Goal: Task Accomplishment & Management: Use online tool/utility

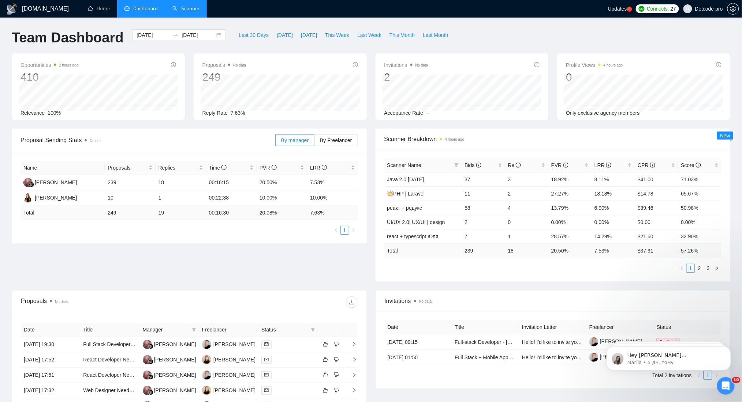
click at [187, 8] on link "Scanner" at bounding box center [185, 8] width 27 height 6
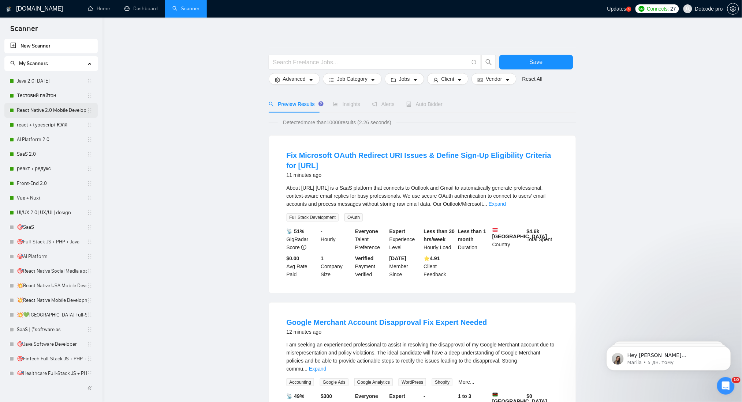
click at [39, 112] on link "React Native 2.0 Mobile Development" at bounding box center [52, 110] width 70 height 15
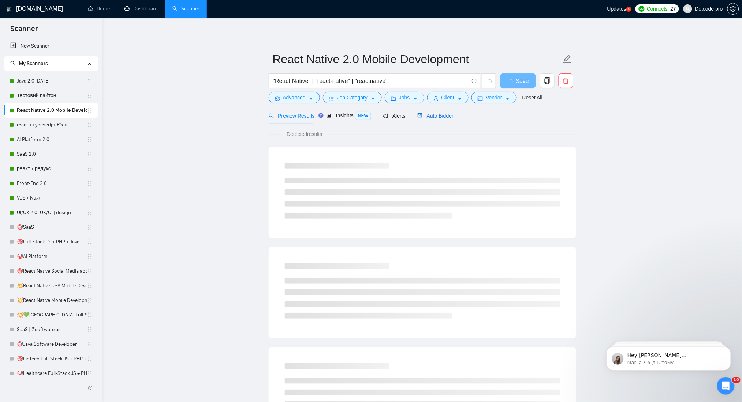
click at [426, 119] on span "Auto Bidder" at bounding box center [435, 116] width 36 height 6
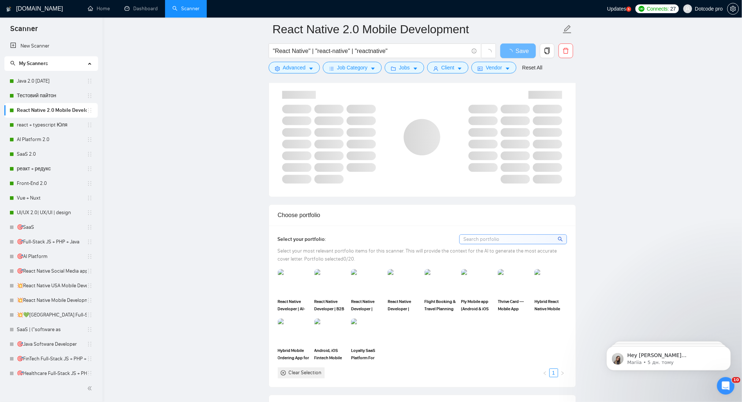
scroll to position [439, 0]
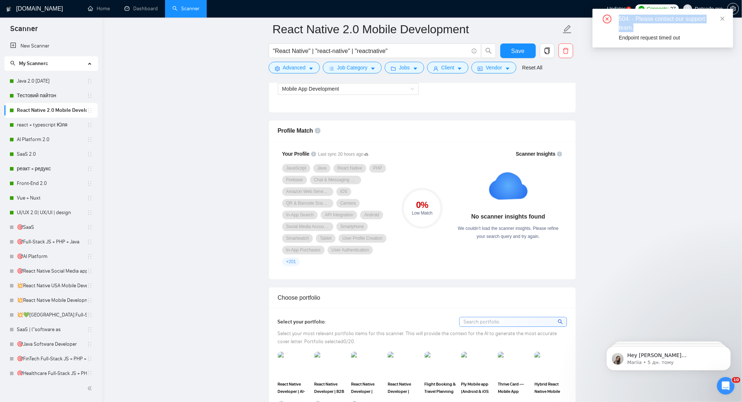
drag, startPoint x: 645, startPoint y: 26, endPoint x: 617, endPoint y: 18, distance: 29.8
click at [617, 18] on div "504: - Please contact our support team. Endpoint request timed out" at bounding box center [662, 28] width 123 height 27
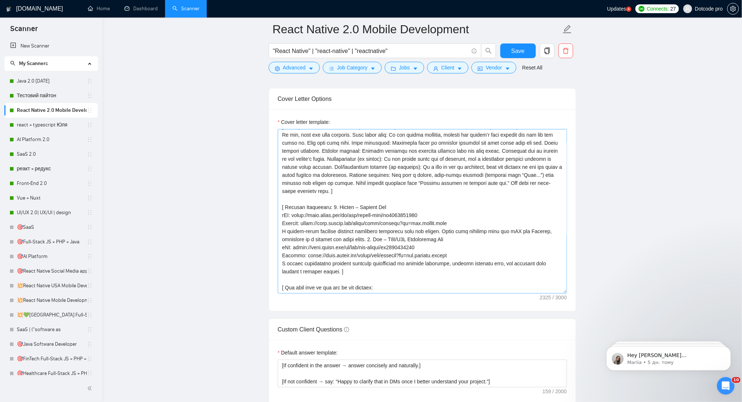
scroll to position [97, 0]
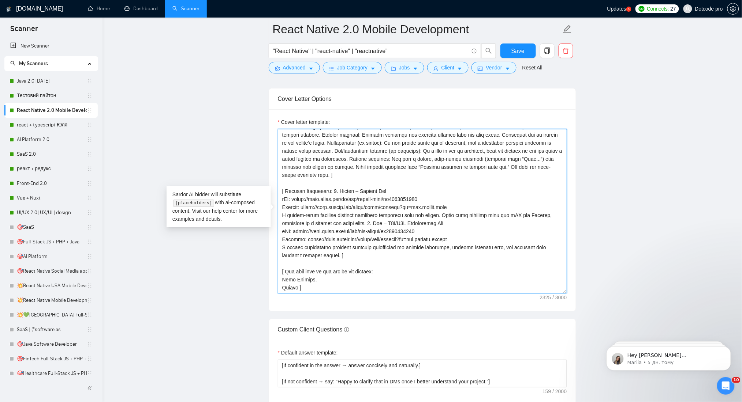
drag, startPoint x: 294, startPoint y: 199, endPoint x: 415, endPoint y: 202, distance: 120.8
click at [415, 202] on textarea "Cover letter template:" at bounding box center [422, 211] width 289 height 165
click at [397, 209] on textarea "Cover letter template:" at bounding box center [422, 211] width 289 height 165
drag, startPoint x: 350, startPoint y: 224, endPoint x: 397, endPoint y: 231, distance: 47.0
click at [403, 228] on textarea "Cover letter template:" at bounding box center [422, 211] width 289 height 165
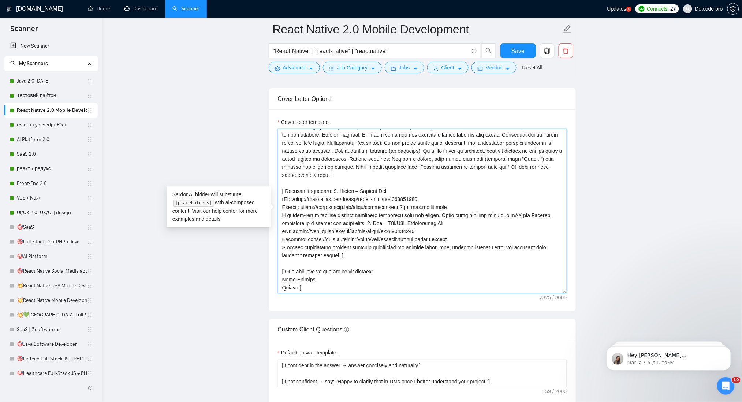
click at [355, 237] on textarea "Cover letter template:" at bounding box center [422, 211] width 289 height 165
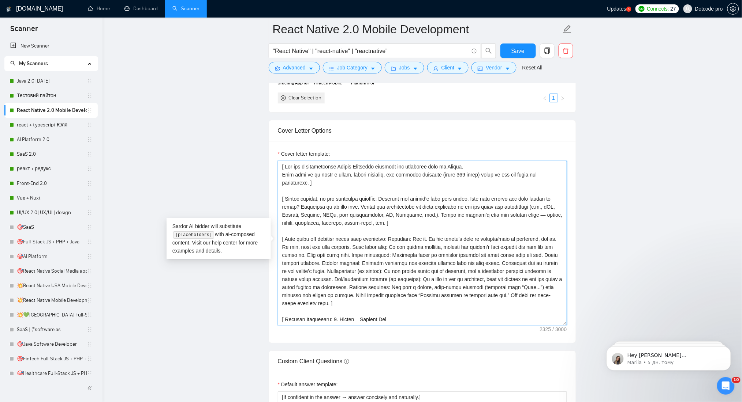
scroll to position [780, 0]
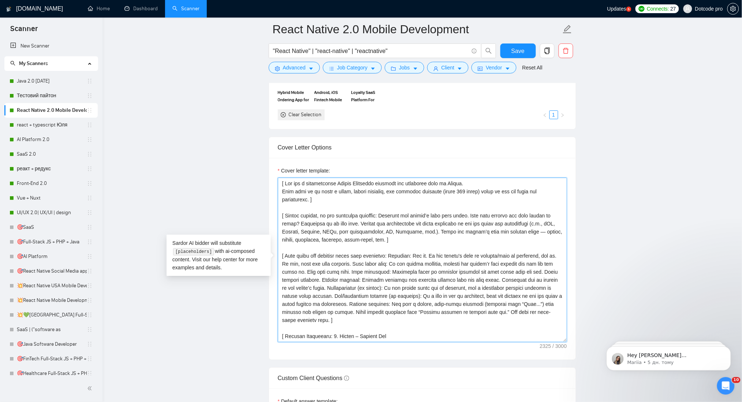
drag, startPoint x: 444, startPoint y: 298, endPoint x: 510, endPoint y: 299, distance: 66.6
click at [513, 299] on textarea "Cover letter template:" at bounding box center [422, 260] width 289 height 165
click at [382, 299] on textarea "Cover letter template:" at bounding box center [422, 260] width 289 height 165
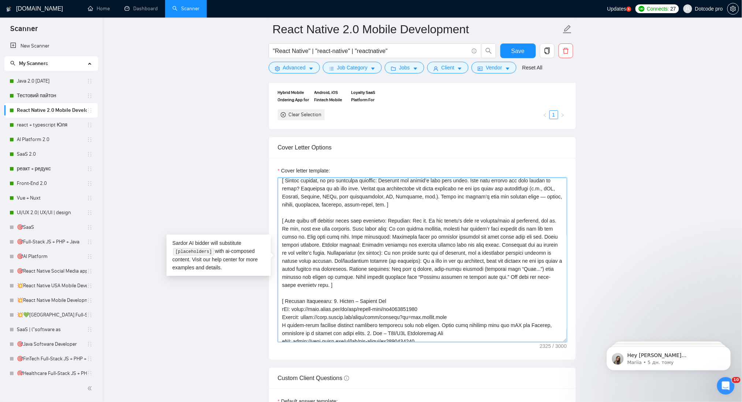
scroll to position [49, 0]
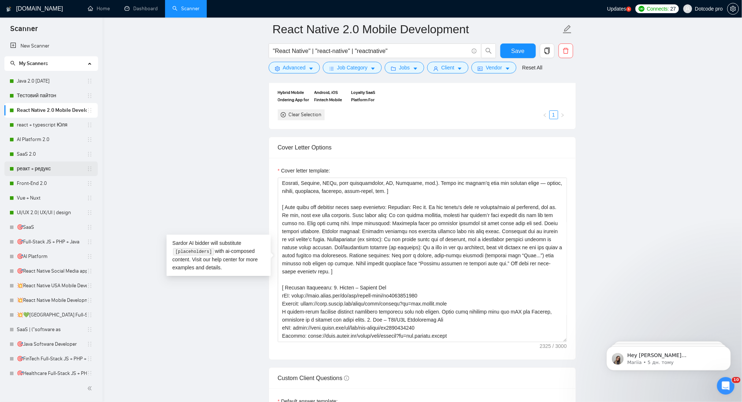
click at [57, 164] on link "реакт + редукс" at bounding box center [52, 169] width 70 height 15
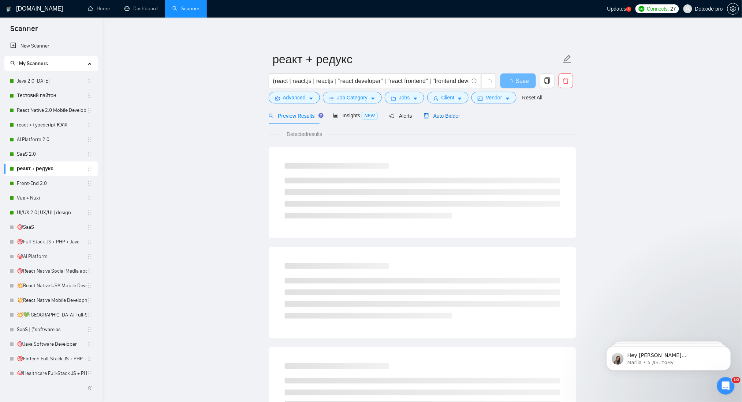
click at [431, 115] on span "Auto Bidder" at bounding box center [442, 116] width 36 height 6
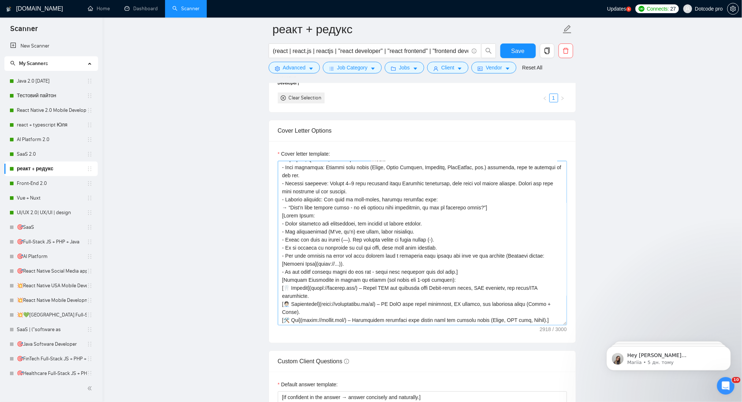
scroll to position [146, 0]
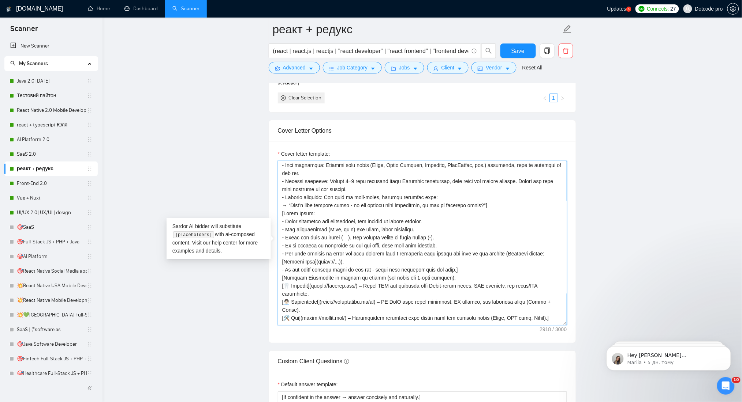
drag, startPoint x: 317, startPoint y: 244, endPoint x: 338, endPoint y: 246, distance: 20.6
click at [338, 246] on textarea "Cover letter template:" at bounding box center [422, 243] width 289 height 165
click at [323, 255] on textarea "Cover letter template:" at bounding box center [422, 243] width 289 height 165
drag, startPoint x: 307, startPoint y: 239, endPoint x: 413, endPoint y: 240, distance: 106.1
click at [413, 240] on textarea "Cover letter template:" at bounding box center [422, 243] width 289 height 165
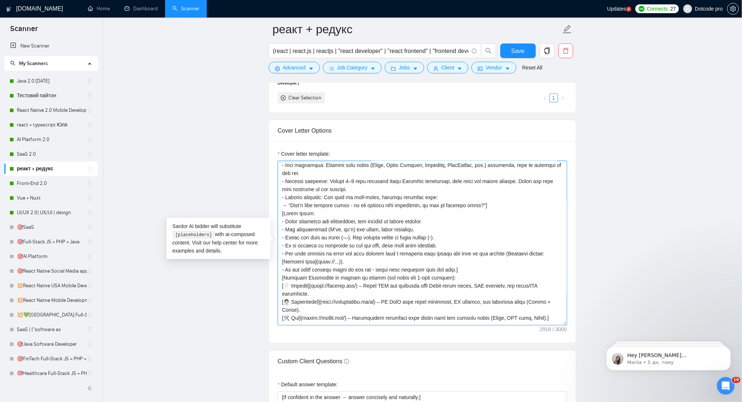
click at [420, 240] on textarea "Cover letter template:" at bounding box center [422, 243] width 289 height 165
drag, startPoint x: 413, startPoint y: 239, endPoint x: 503, endPoint y: 239, distance: 90.0
click at [503, 239] on textarea "Cover letter template:" at bounding box center [422, 243] width 289 height 165
click at [506, 239] on textarea "Cover letter template:" at bounding box center [422, 243] width 289 height 165
drag, startPoint x: 303, startPoint y: 245, endPoint x: 321, endPoint y: 245, distance: 17.9
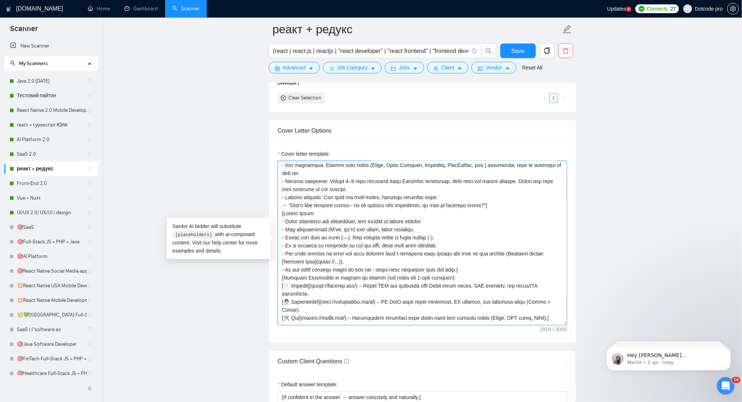
click at [321, 245] on textarea "Cover letter template:" at bounding box center [422, 243] width 289 height 165
click at [305, 261] on textarea "Cover letter template:" at bounding box center [422, 243] width 289 height 165
drag, startPoint x: 304, startPoint y: 269, endPoint x: 466, endPoint y: 299, distance: 164.1
click at [466, 299] on textarea "Cover letter template:" at bounding box center [422, 243] width 289 height 165
click at [321, 295] on textarea "Cover letter template:" at bounding box center [422, 243] width 289 height 165
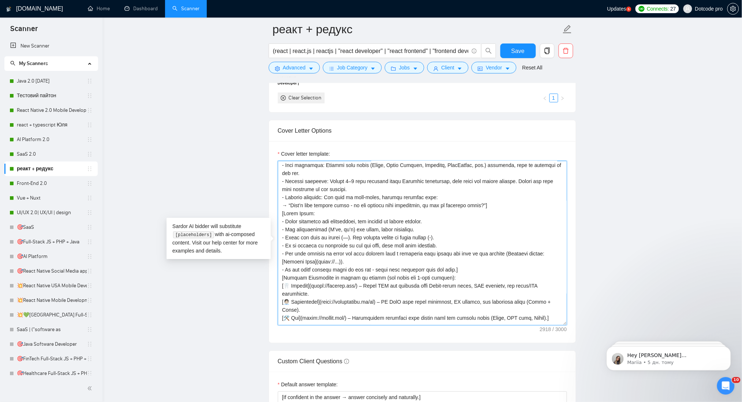
drag, startPoint x: 350, startPoint y: 224, endPoint x: 354, endPoint y: 224, distance: 4.0
click at [354, 224] on textarea "Cover letter template:" at bounding box center [422, 243] width 289 height 165
click at [367, 232] on textarea "Cover letter template:" at bounding box center [422, 243] width 289 height 165
drag, startPoint x: 350, startPoint y: 223, endPoint x: 355, endPoint y: 224, distance: 5.2
click at [355, 224] on textarea "Cover letter template:" at bounding box center [422, 243] width 289 height 165
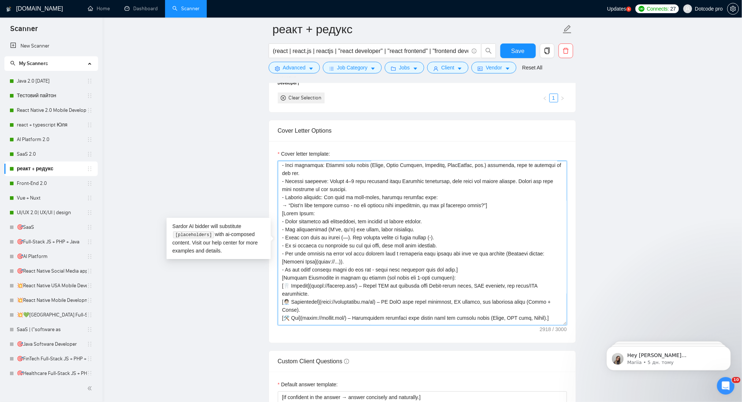
click at [350, 224] on textarea "Cover letter template:" at bounding box center [422, 243] width 289 height 165
drag, startPoint x: 347, startPoint y: 221, endPoint x: 353, endPoint y: 222, distance: 5.9
click at [353, 222] on textarea "Cover letter template:" at bounding box center [422, 243] width 289 height 165
click at [444, 225] on textarea "Cover letter template:" at bounding box center [422, 243] width 289 height 165
click at [348, 225] on textarea "Cover letter template:" at bounding box center [422, 243] width 289 height 165
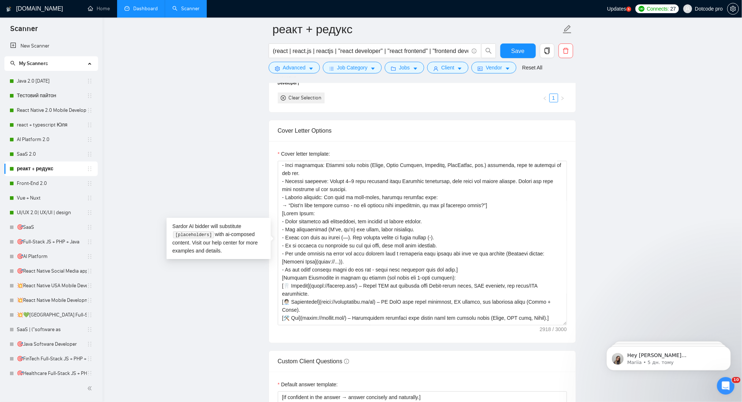
click at [132, 7] on link "Dashboard" at bounding box center [140, 8] width 33 height 6
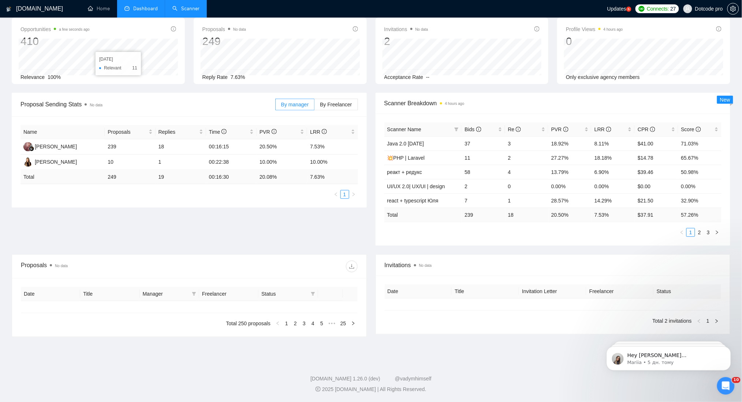
type input "[DATE]"
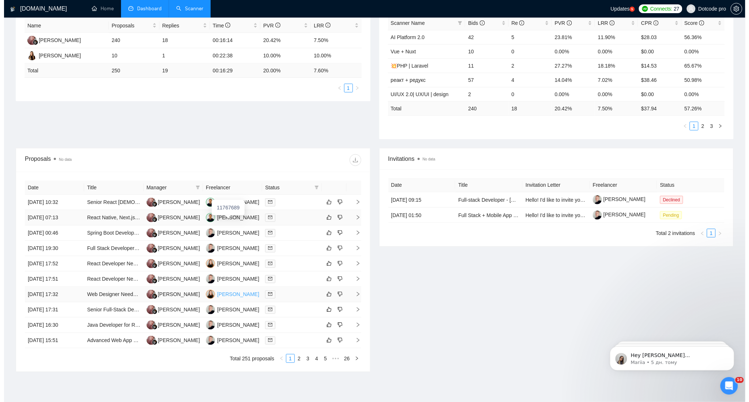
scroll to position [177, 0]
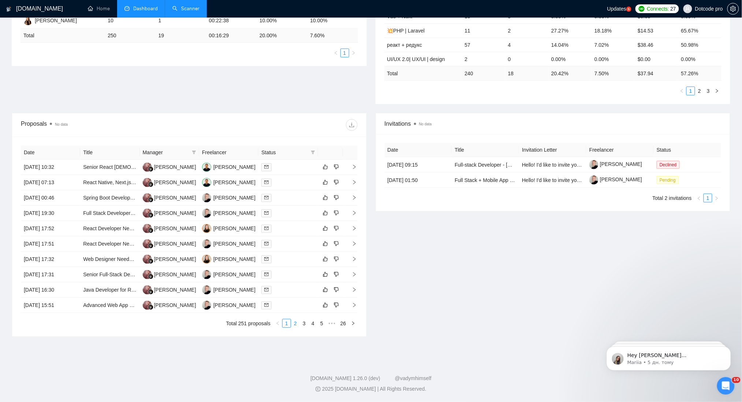
click at [298, 322] on link "2" at bounding box center [295, 324] width 8 height 8
click at [306, 322] on link "3" at bounding box center [304, 324] width 8 height 8
click at [74, 272] on td "[DATE] 19:31" at bounding box center [50, 274] width 59 height 15
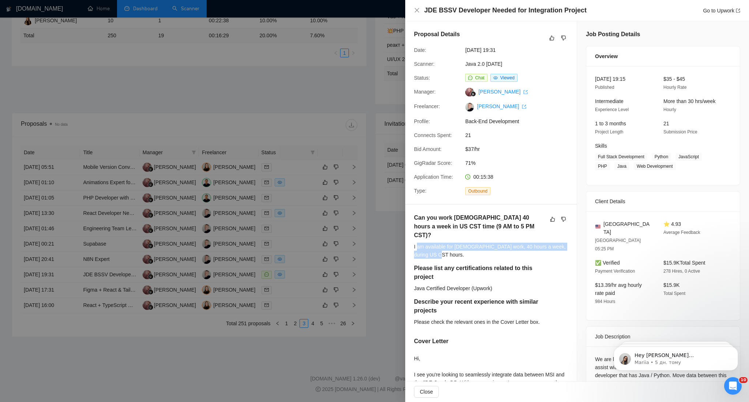
drag, startPoint x: 435, startPoint y: 248, endPoint x: 417, endPoint y: 237, distance: 21.5
click at [417, 243] on div "I am available for [DEMOGRAPHIC_DATA] work, 40 hours a week, during US CST hour…" at bounding box center [491, 251] width 154 height 16
click at [444, 244] on div "I am available for [DEMOGRAPHIC_DATA] work, 40 hours a week, during US CST hour…" at bounding box center [491, 251] width 154 height 16
click at [459, 243] on div "I am available for [DEMOGRAPHIC_DATA] work, 40 hours a week, during US CST hour…" at bounding box center [491, 251] width 154 height 16
click at [477, 243] on div "I am available for [DEMOGRAPHIC_DATA] work, 40 hours a week, during US CST hour…" at bounding box center [491, 251] width 154 height 16
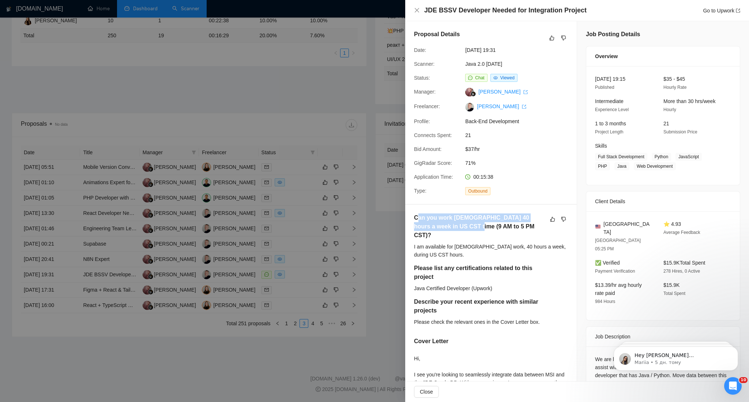
drag, startPoint x: 453, startPoint y: 229, endPoint x: 416, endPoint y: 218, distance: 38.4
click at [416, 218] on div "Can you work [DEMOGRAPHIC_DATA] 40 hours a week in US CST time (9 AM to 5 PM CS…" at bounding box center [491, 228] width 154 height 29
click at [513, 231] on h5 "Can you work [DEMOGRAPHIC_DATA] 40 hours a week in US CST time (9 AM to 5 PM CS…" at bounding box center [479, 227] width 131 height 26
click at [542, 301] on div "Describe your recent experience with similar projects" at bounding box center [488, 308] width 149 height 20
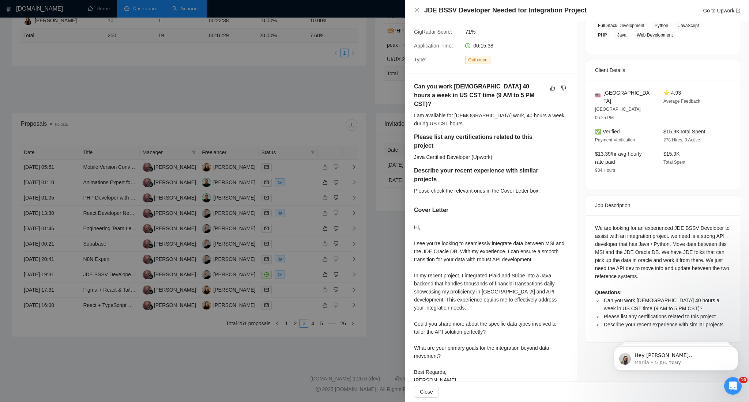
scroll to position [137, 0]
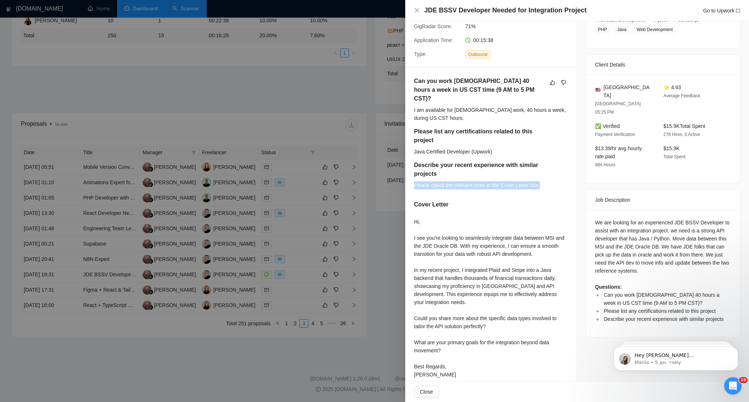
drag, startPoint x: 412, startPoint y: 177, endPoint x: 554, endPoint y: 176, distance: 141.2
click at [554, 176] on div "Can you work [DEMOGRAPHIC_DATA] 40 hours a week in US CST time (9 AM to 5 PM CS…" at bounding box center [491, 229] width 172 height 323
drag, startPoint x: 466, startPoint y: 159, endPoint x: 451, endPoint y: 160, distance: 14.3
click at [465, 161] on h5 "Describe your recent experience with similar projects" at bounding box center [477, 170] width 126 height 18
drag, startPoint x: 428, startPoint y: 167, endPoint x: 413, endPoint y: 161, distance: 15.6
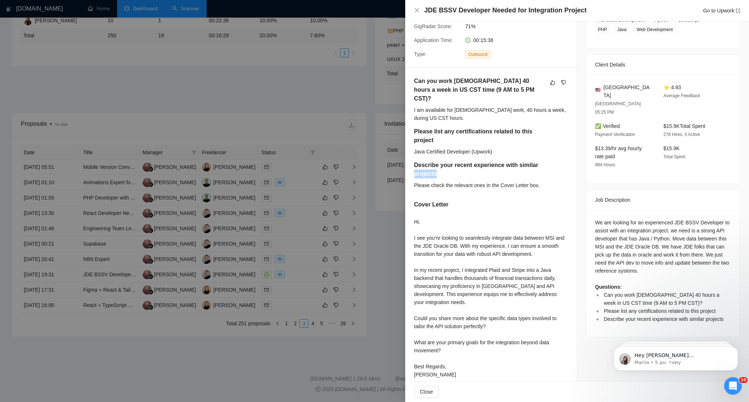
click at [413, 161] on div "Can you work [DEMOGRAPHIC_DATA] 40 hours a week in US CST time (9 AM to 5 PM CS…" at bounding box center [491, 229] width 172 height 323
drag, startPoint x: 543, startPoint y: 177, endPoint x: 501, endPoint y: 179, distance: 42.5
click at [501, 181] on div "Please check the relevant ones in the Cover Letter box." at bounding box center [488, 185] width 149 height 8
click at [521, 201] on div "Cover Letter" at bounding box center [491, 207] width 154 height 12
click at [330, 104] on div at bounding box center [374, 201] width 749 height 402
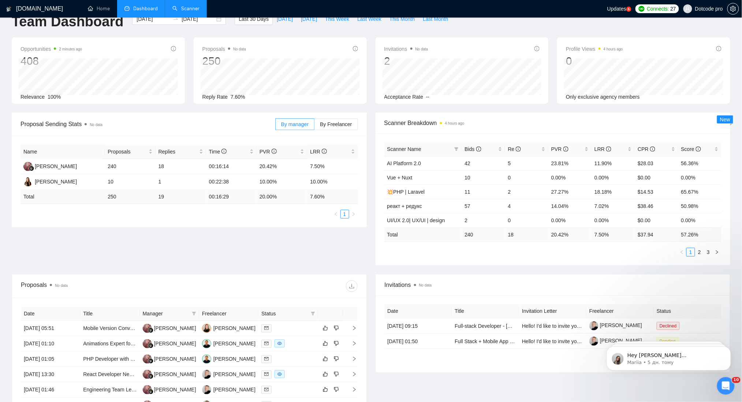
scroll to position [0, 0]
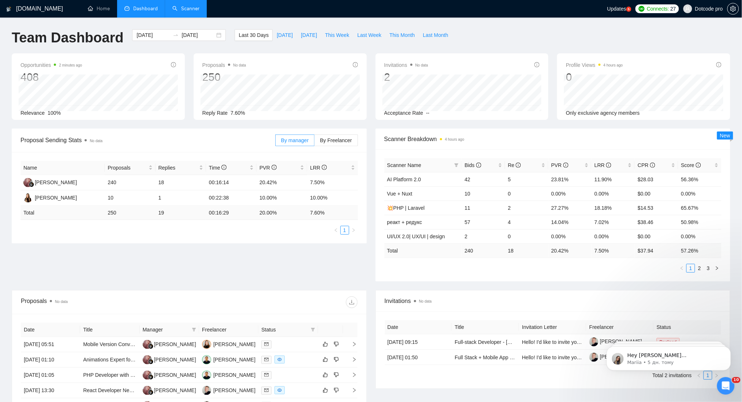
click at [189, 12] on link "Scanner" at bounding box center [185, 8] width 27 height 6
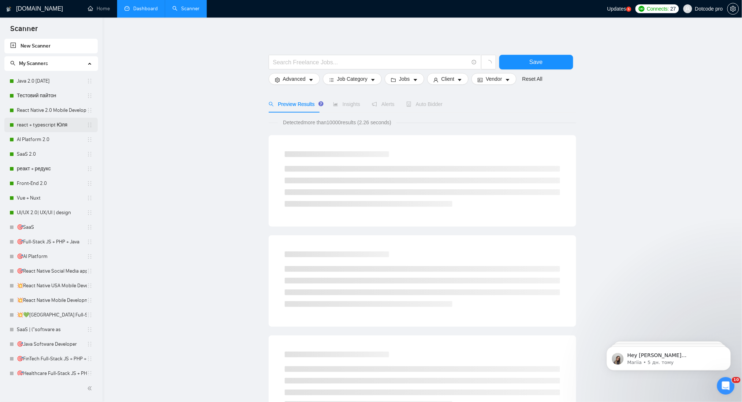
click at [37, 121] on link "react + typescript Юля" at bounding box center [52, 125] width 70 height 15
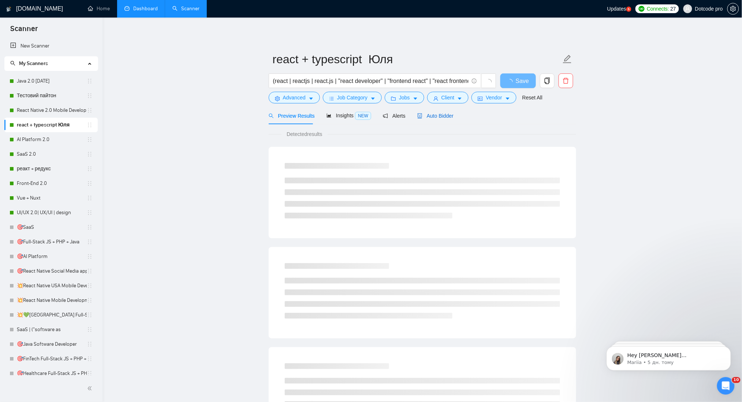
click at [438, 120] on div "Auto Bidder" at bounding box center [435, 116] width 36 height 8
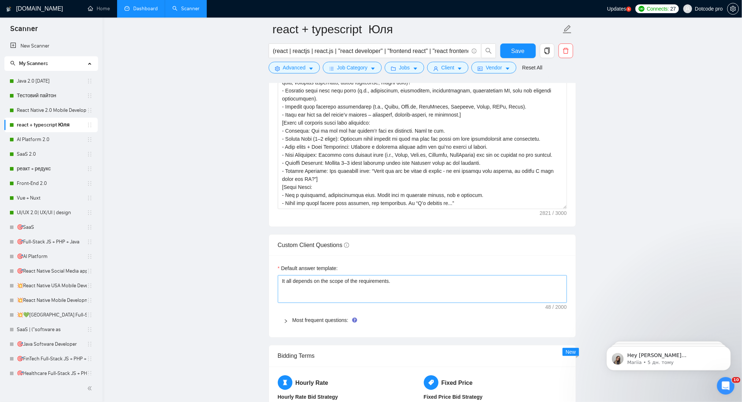
scroll to position [1122, 0]
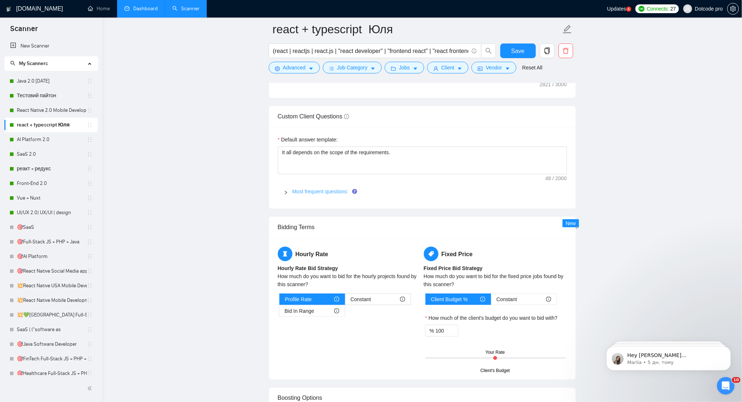
click at [323, 194] on link "Most frequent questions:" at bounding box center [320, 192] width 56 height 6
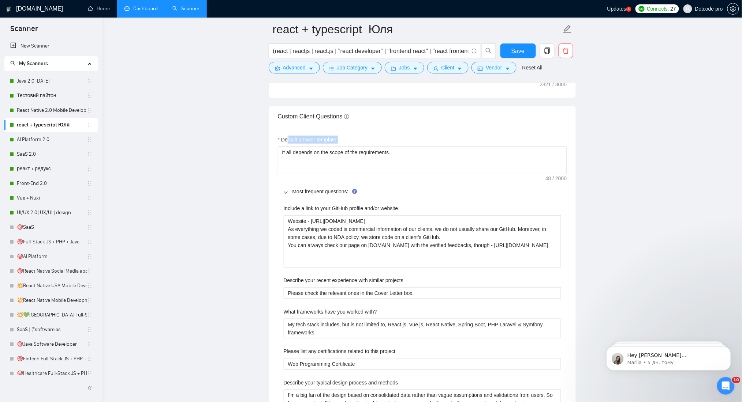
drag, startPoint x: 288, startPoint y: 142, endPoint x: 341, endPoint y: 143, distance: 53.1
click at [341, 143] on div "Default answer template:" at bounding box center [422, 141] width 289 height 11
click at [370, 138] on div "Default answer template:" at bounding box center [422, 141] width 289 height 11
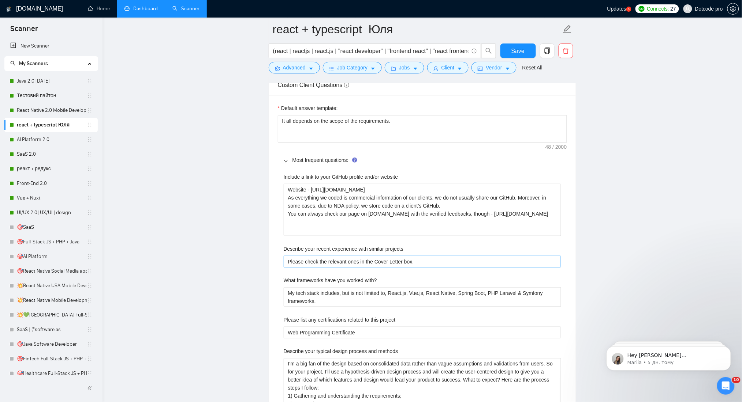
scroll to position [1073, 0]
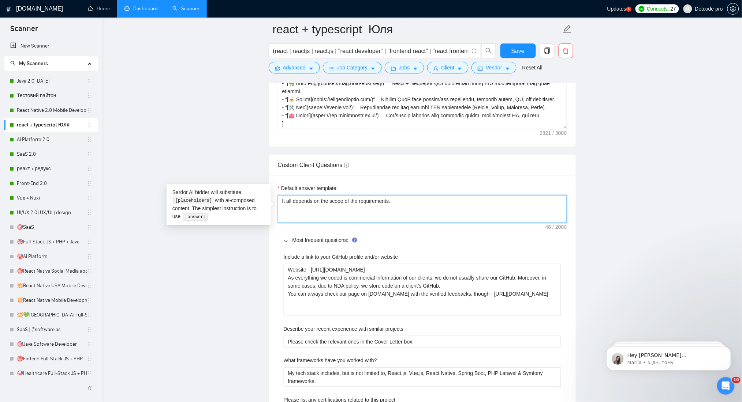
drag, startPoint x: 409, startPoint y: 206, endPoint x: 274, endPoint y: 217, distance: 135.1
click at [323, 209] on textarea "It all depends on the scope of the requirements." at bounding box center [422, 209] width 289 height 28
click at [422, 198] on textarea "It all depends on the scope of the requirements." at bounding box center [422, 209] width 289 height 28
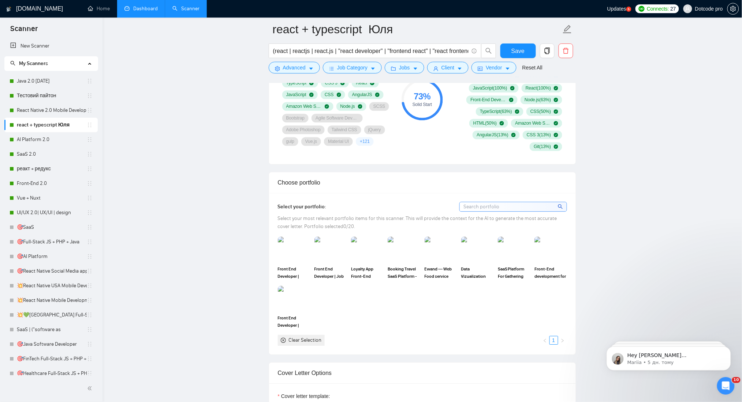
scroll to position [439, 0]
